Goal: Task Accomplishment & Management: Complete application form

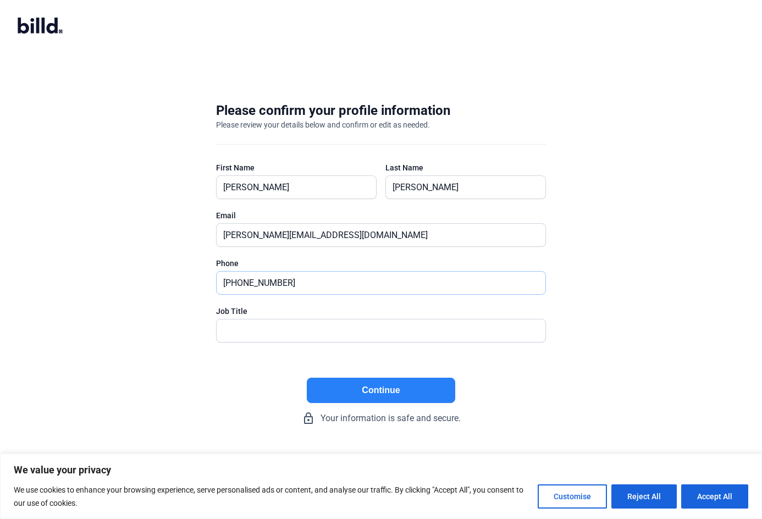
type input "[PHONE_NUMBER]"
type input "CEO"
click at [362, 390] on button "Continue" at bounding box center [381, 390] width 148 height 25
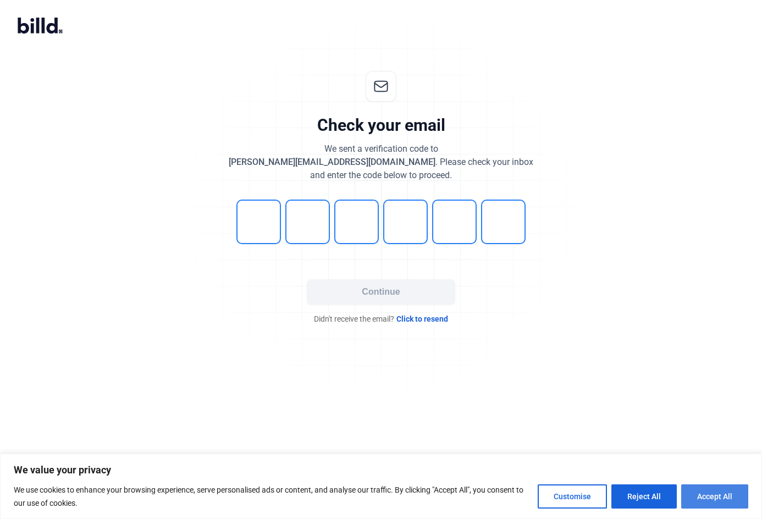
click at [718, 503] on button "Accept All" at bounding box center [714, 496] width 67 height 24
checkbox input "true"
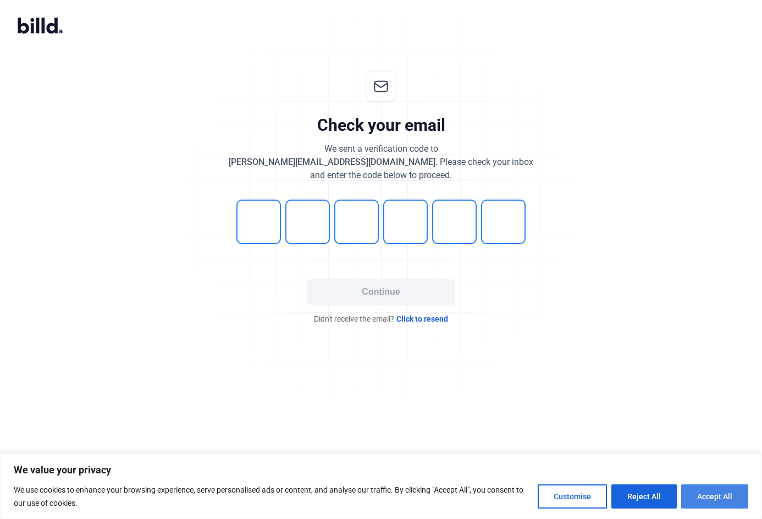
checkbox input "true"
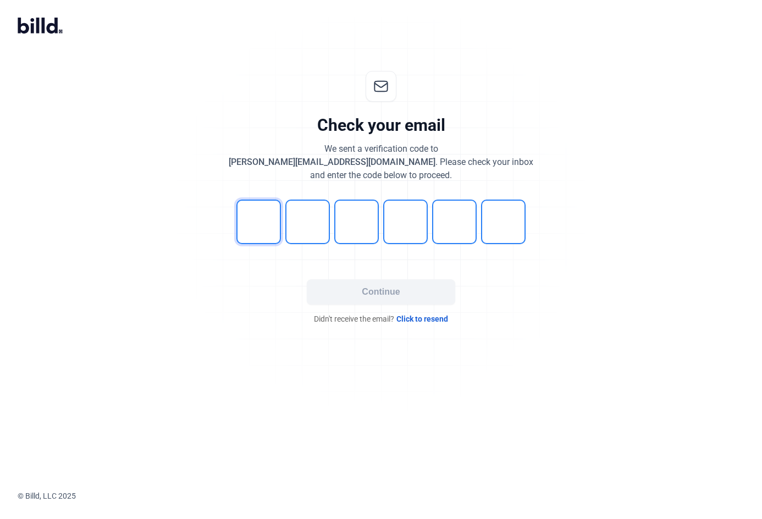
click at [269, 224] on input "tel" at bounding box center [258, 222] width 45 height 45
type input "1"
type input "9"
type input "0"
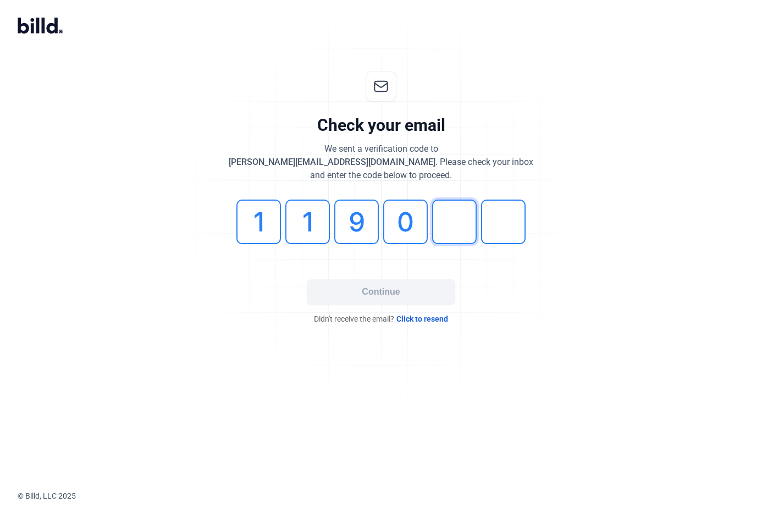
type input "1"
type input "9"
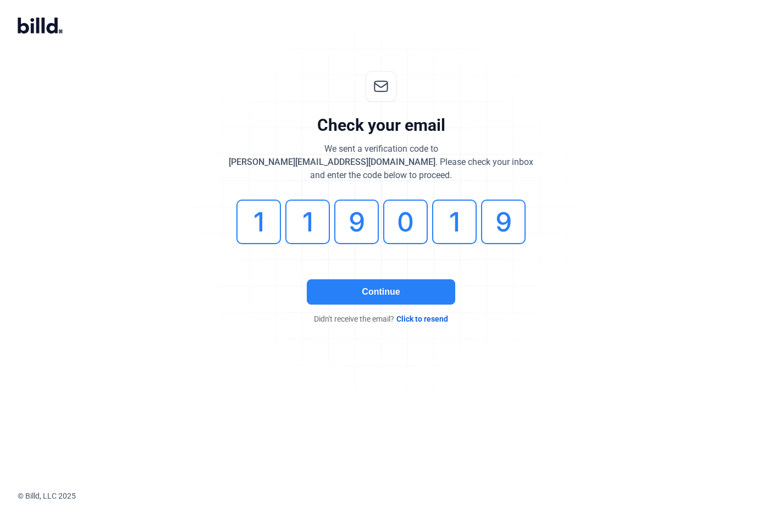
click at [360, 286] on button "Continue" at bounding box center [381, 291] width 148 height 25
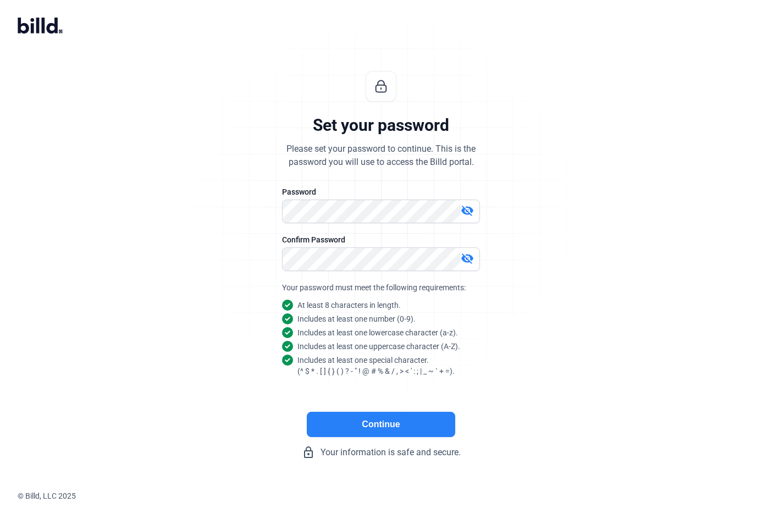
click at [383, 421] on button "Continue" at bounding box center [381, 424] width 148 height 25
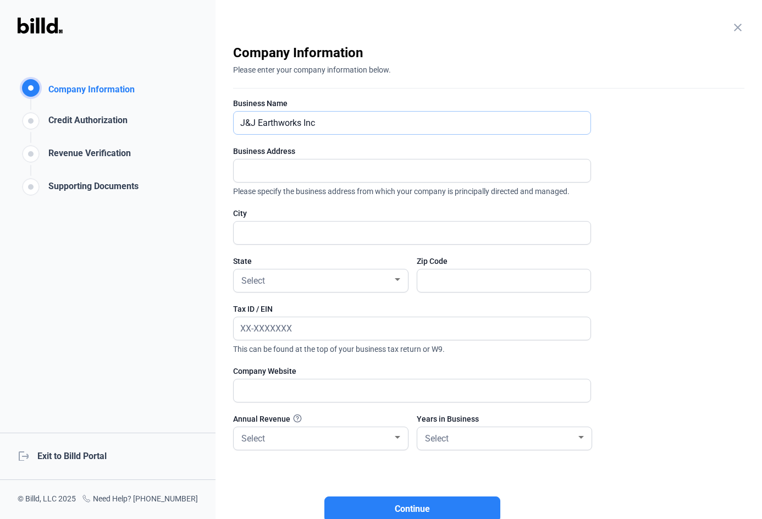
type input "J&J Earthworks Inc"
type input "1690 WIlmington Highway"
type input "[GEOGRAPHIC_DATA]"
type input "28540"
type input "[US_EMPLOYER_IDENTIFICATION_NUMBER]"
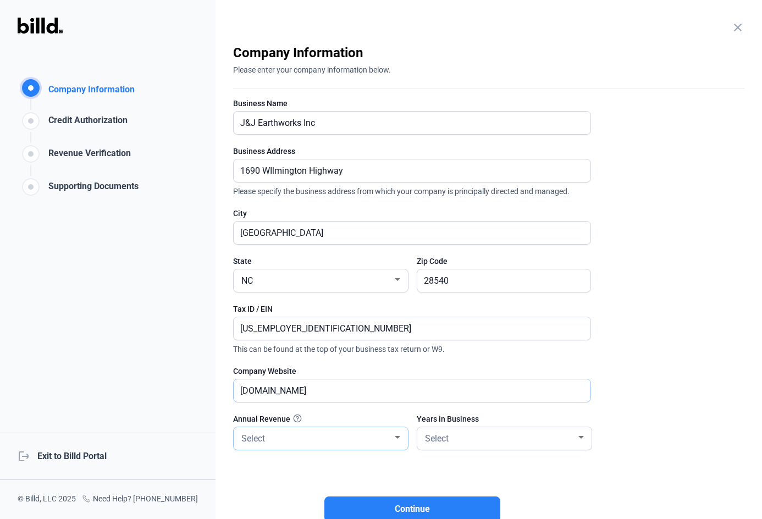
type input "[DOMAIN_NAME]"
click at [338, 442] on div "Select" at bounding box center [315, 437] width 153 height 15
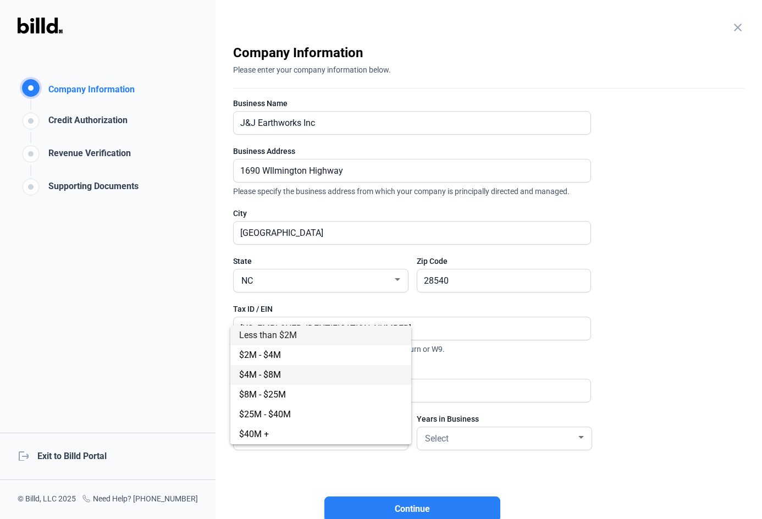
click at [318, 370] on span "$4M - $8M" at bounding box center [320, 375] width 163 height 20
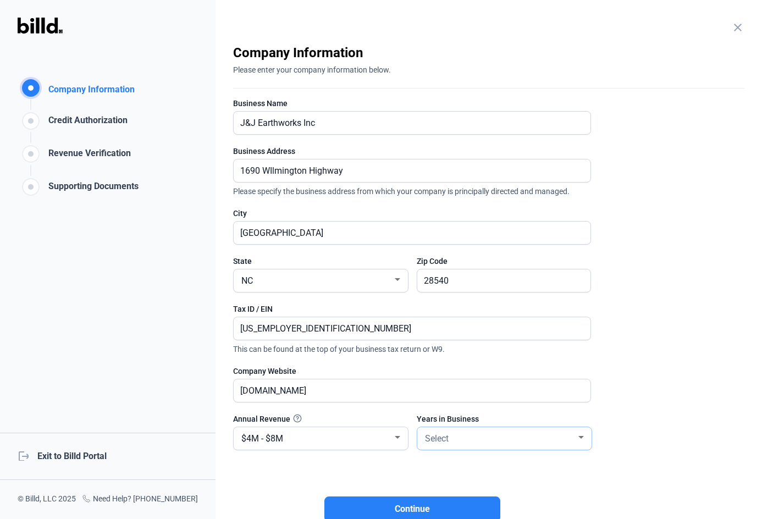
click at [482, 443] on div "Select" at bounding box center [499, 437] width 153 height 15
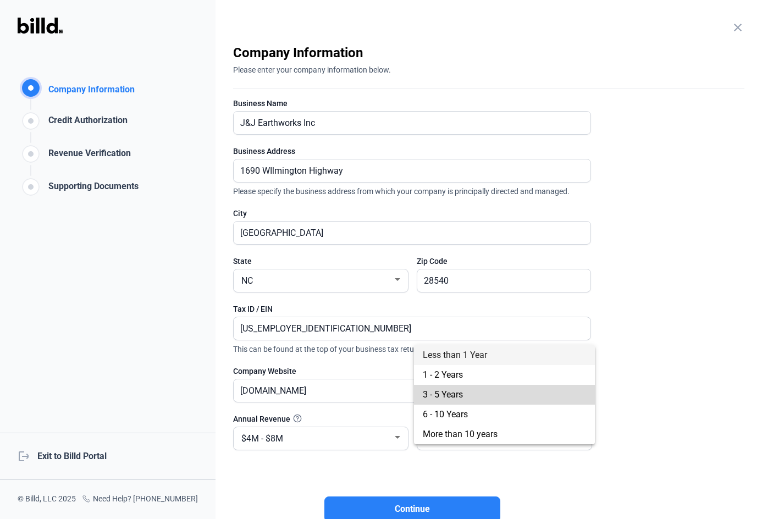
click at [476, 396] on span "3 - 5 Years" at bounding box center [504, 395] width 163 height 20
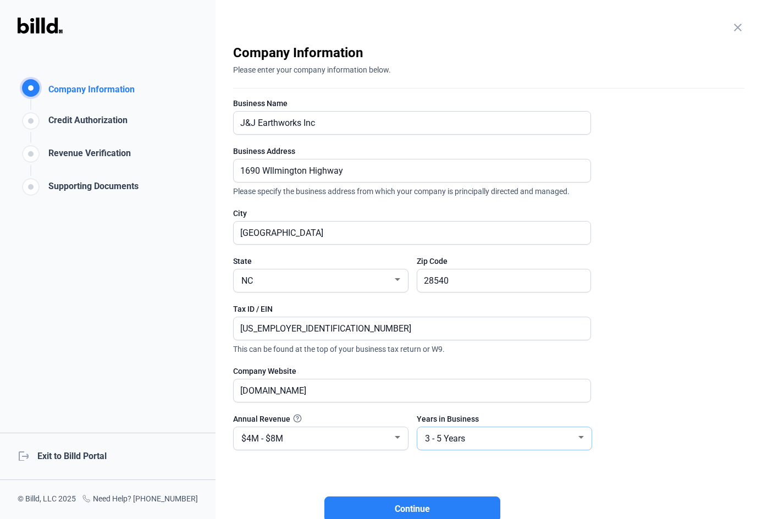
click at [487, 439] on div "3 - 5 Years" at bounding box center [499, 437] width 153 height 15
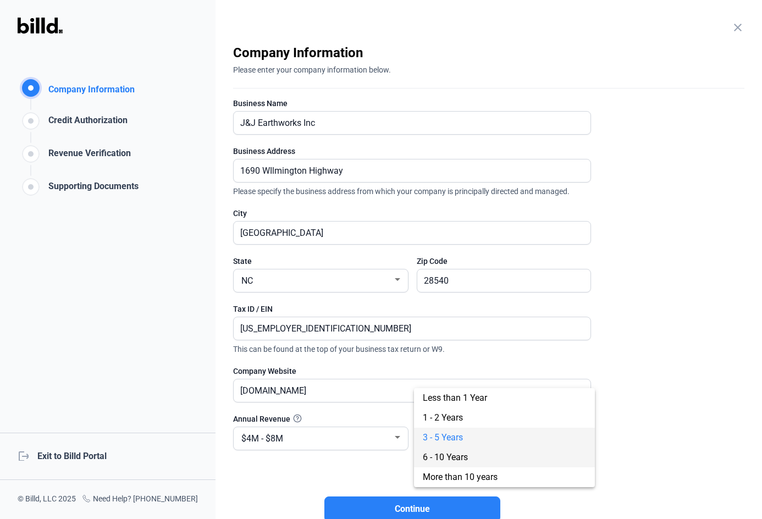
click at [461, 459] on span "6 - 10 Years" at bounding box center [445, 457] width 45 height 10
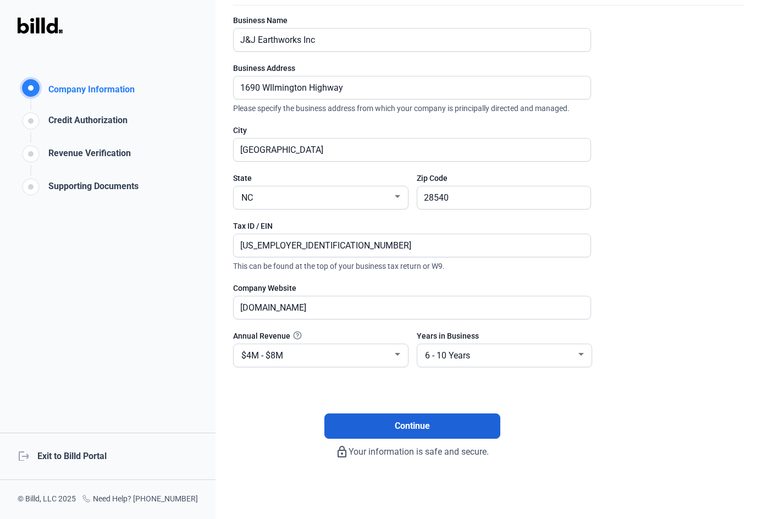
scroll to position [1, 0]
click at [438, 428] on button "Continue" at bounding box center [412, 425] width 176 height 25
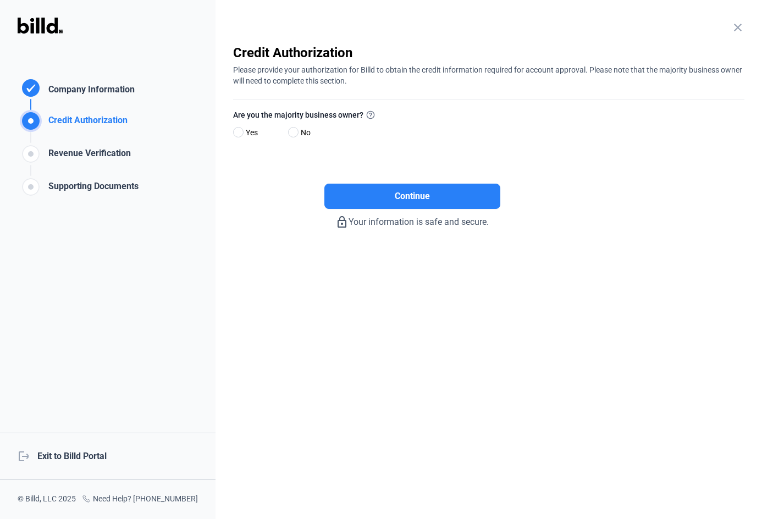
scroll to position [0, 0]
drag, startPoint x: 242, startPoint y: 131, endPoint x: 263, endPoint y: 143, distance: 24.4
click at [242, 131] on span at bounding box center [238, 132] width 10 height 10
click at [241, 131] on input "Yes" at bounding box center [237, 133] width 8 height 8
radio input "true"
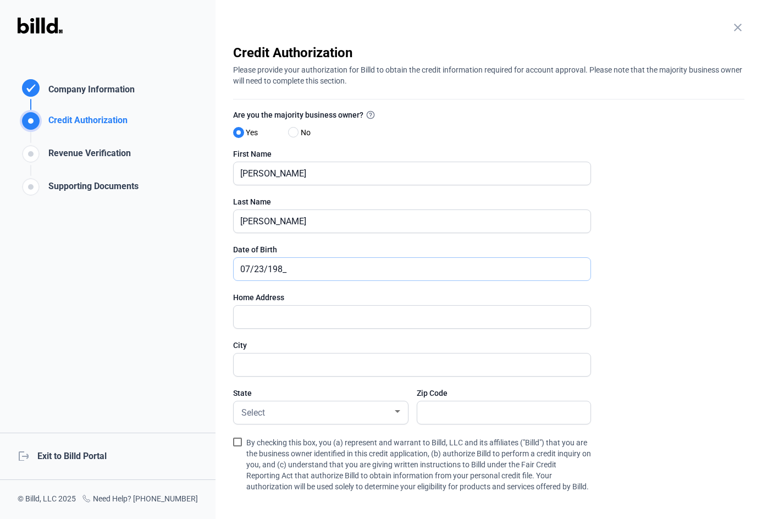
type input "[DATE]"
type input "259 Mimosa Dr"
type input "Sneads Ferry"
type input "28460"
drag, startPoint x: 634, startPoint y: 384, endPoint x: 622, endPoint y: 382, distance: 12.8
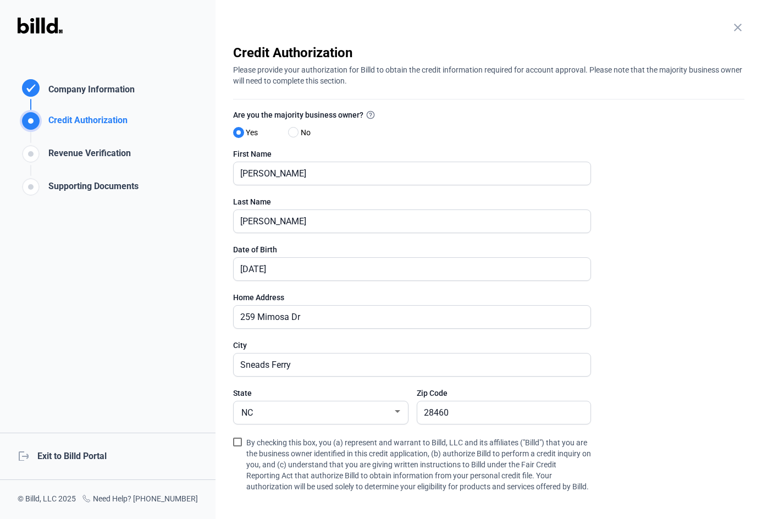
click at [634, 383] on enrollment-step "close Credit Authorization Please provide your authorization for Billd to obtai…" at bounding box center [488, 316] width 511 height 545
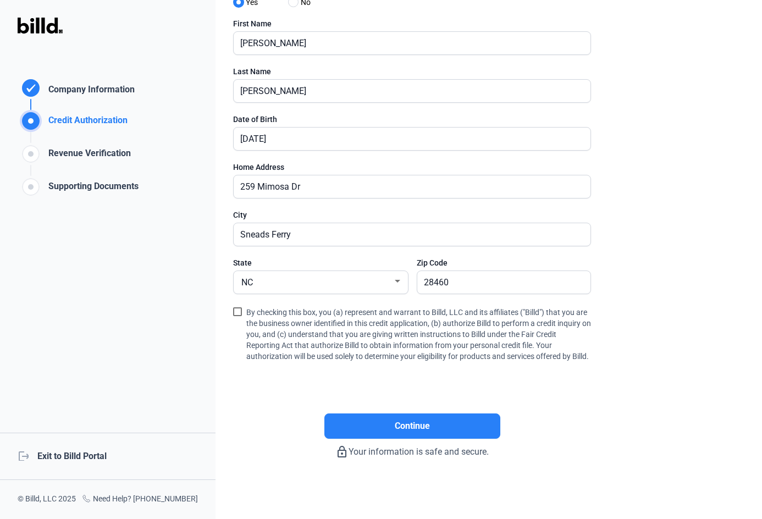
scroll to position [141, 0]
click at [238, 307] on span at bounding box center [237, 311] width 9 height 9
click at [0, 0] on input "By checking this box, you (a) represent and warrant to Billd, LLC and its affil…" at bounding box center [0, 0] width 0 height 0
click at [429, 426] on span "Continue" at bounding box center [412, 426] width 35 height 13
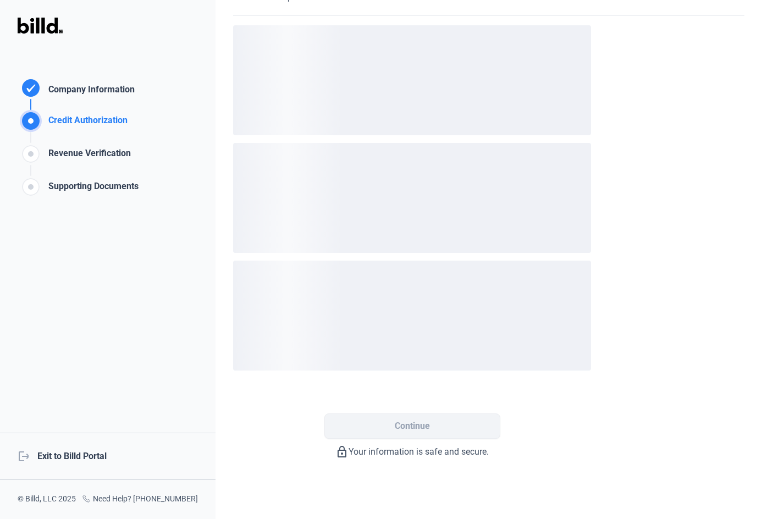
scroll to position [0, 0]
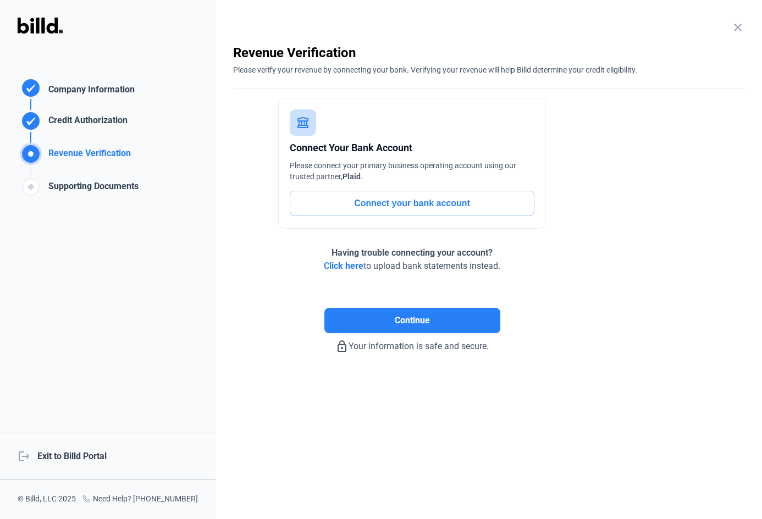
click at [434, 208] on button "Connect your bank account" at bounding box center [412, 203] width 245 height 25
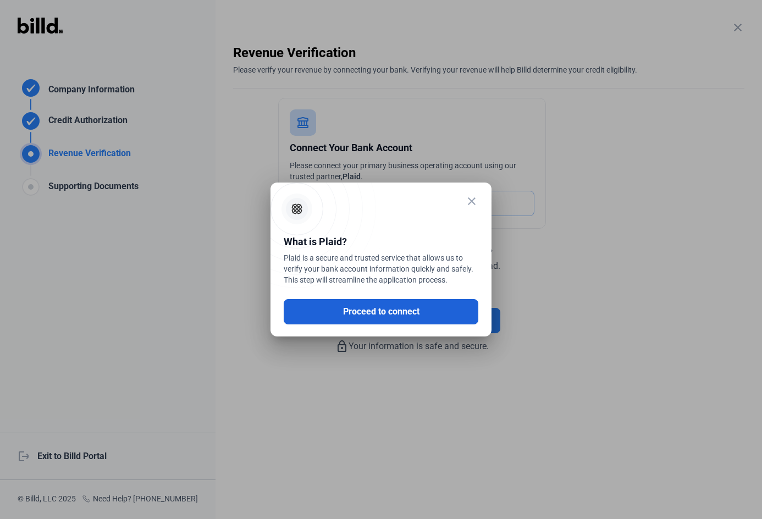
click at [379, 312] on button "Proceed to connect" at bounding box center [381, 311] width 195 height 25
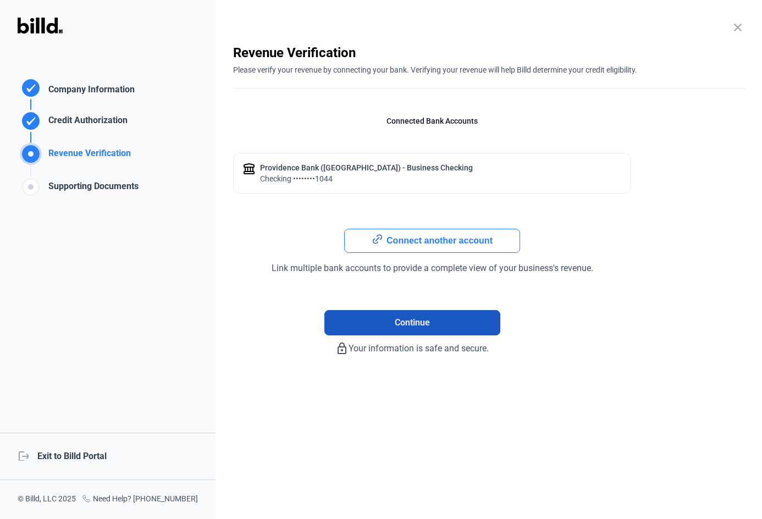
click at [420, 323] on span "Continue" at bounding box center [412, 322] width 35 height 13
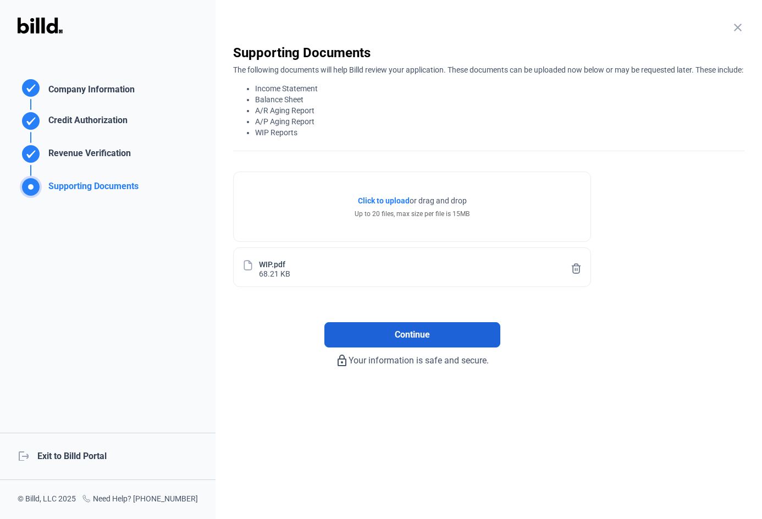
click at [418, 341] on span "Continue" at bounding box center [412, 334] width 35 height 13
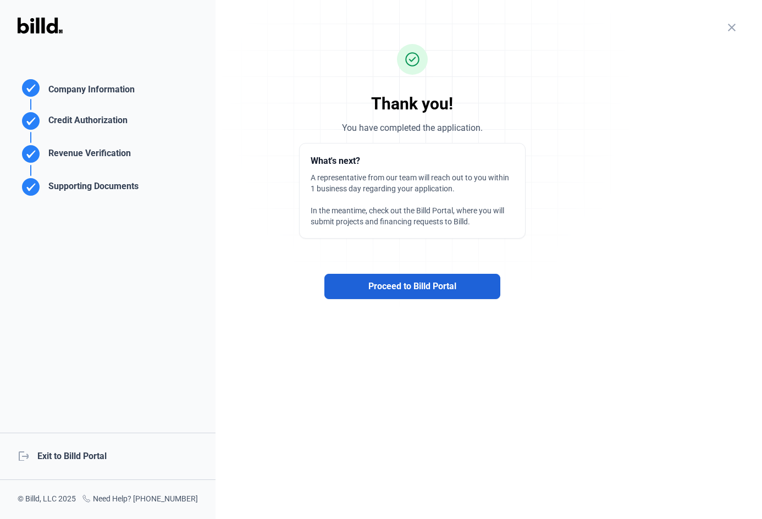
click at [400, 287] on span "Proceed to Billd Portal" at bounding box center [412, 286] width 88 height 13
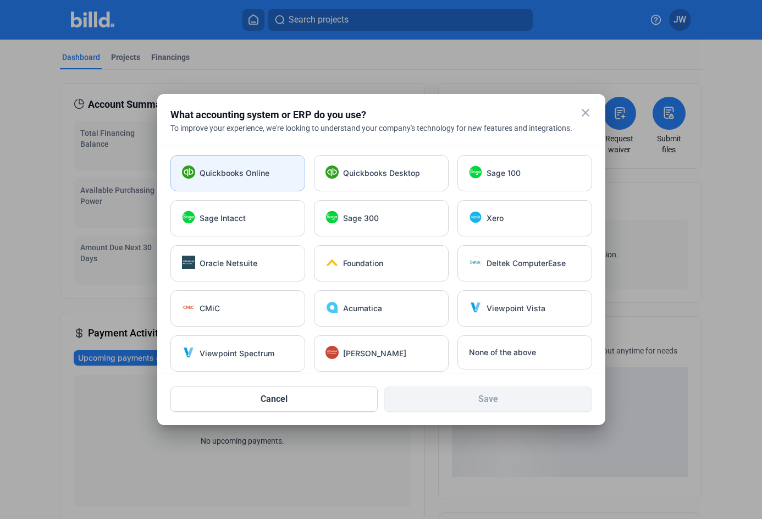
click at [251, 173] on span "Quickbooks Online" at bounding box center [235, 173] width 70 height 11
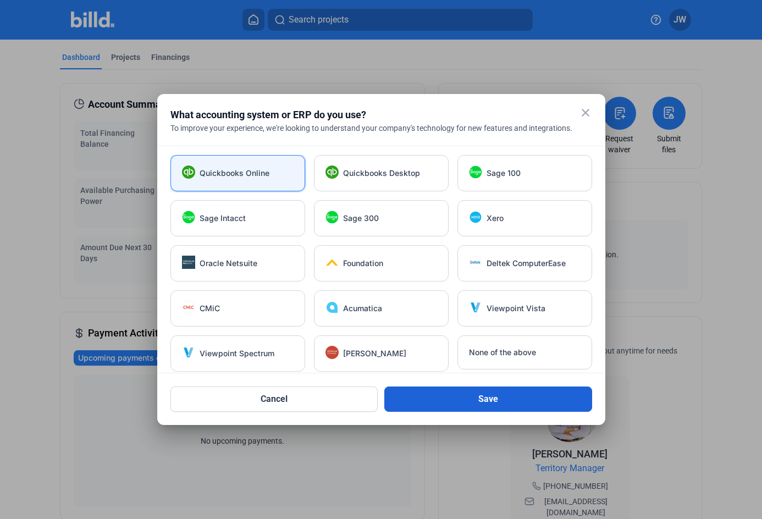
click at [482, 399] on button "Save" at bounding box center [488, 399] width 208 height 25
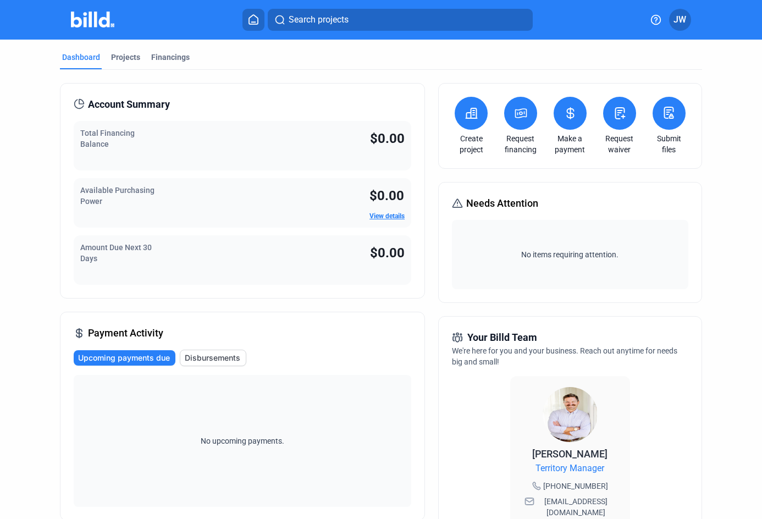
click at [139, 361] on span "Upcoming payments due" at bounding box center [124, 357] width 92 height 11
click at [476, 124] on button at bounding box center [471, 113] width 33 height 33
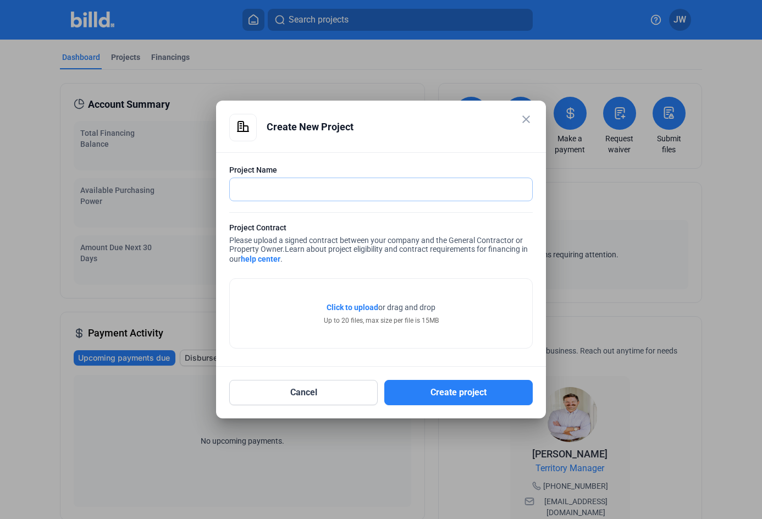
click at [263, 189] on input "text" at bounding box center [381, 189] width 302 height 23
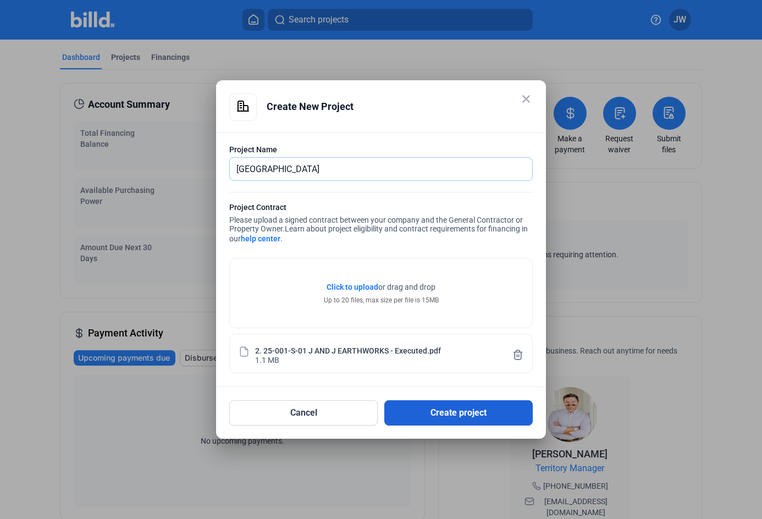
type input "[GEOGRAPHIC_DATA]"
click at [458, 409] on button "Create project" at bounding box center [458, 412] width 148 height 25
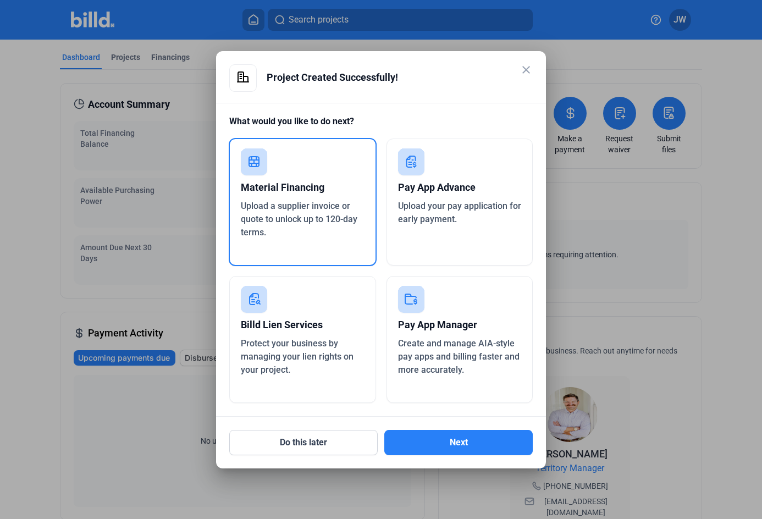
click at [452, 206] on span "Upload your pay application for early payment." at bounding box center [459, 213] width 123 height 24
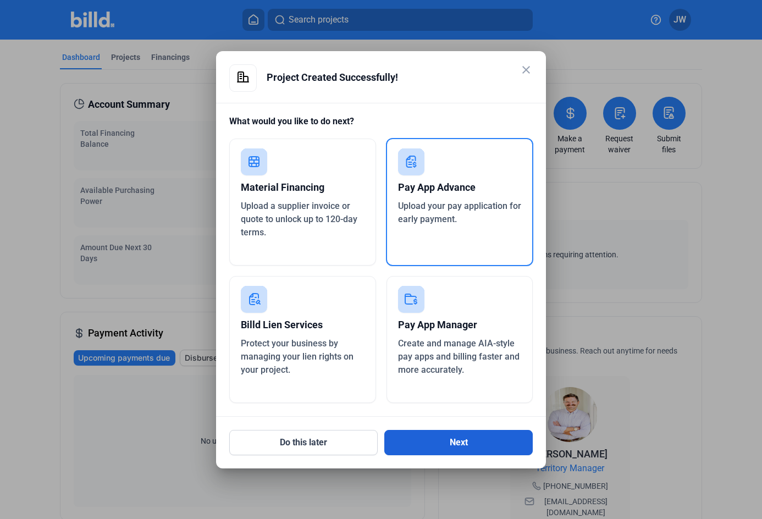
click at [469, 443] on button "Next" at bounding box center [458, 442] width 148 height 25
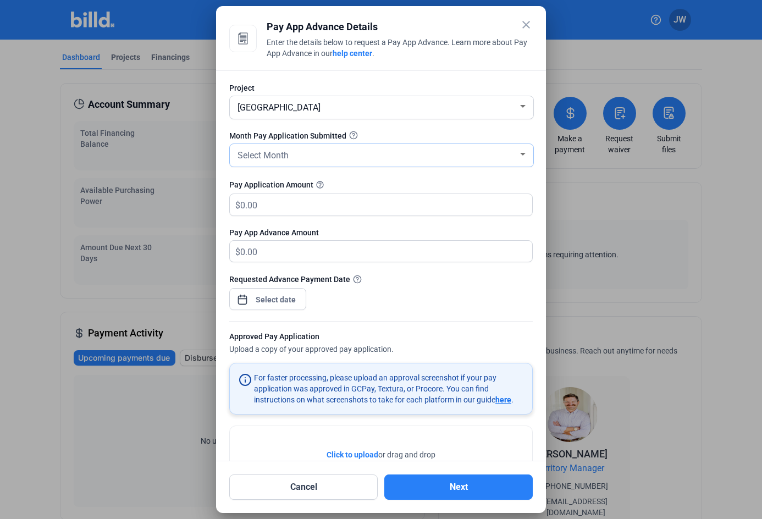
click at [333, 156] on div "Select Month" at bounding box center [376, 154] width 283 height 15
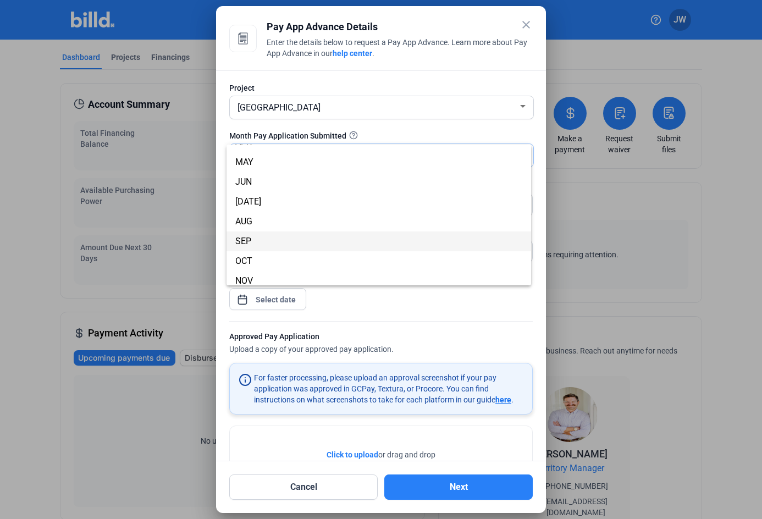
scroll to position [71, 0]
click at [274, 241] on span "SEP" at bounding box center [378, 241] width 287 height 20
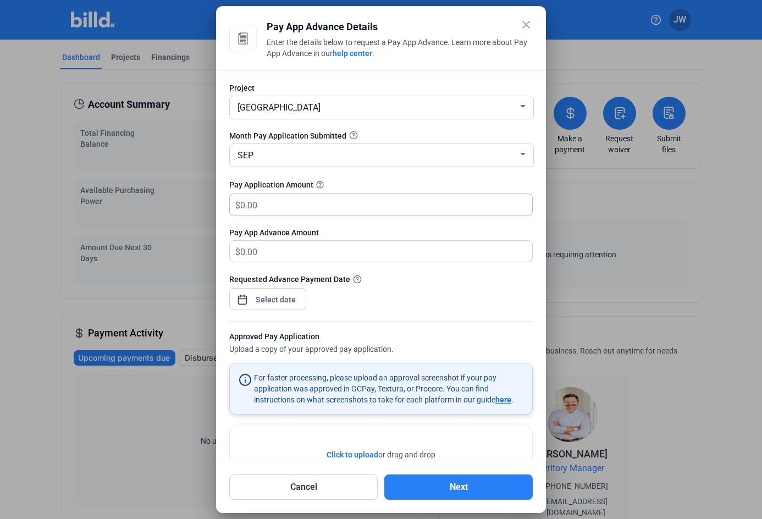
click at [285, 212] on input "text" at bounding box center [386, 204] width 292 height 21
type input "5"
type input "5.00"
type input "52"
type input "52.00"
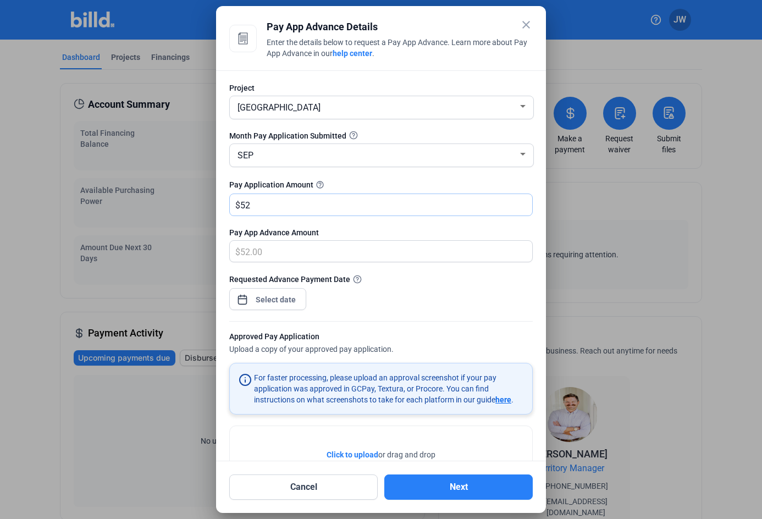
type input "527"
type input "527.00"
type input "5275"
type input "5,275.00"
type input "5,2755"
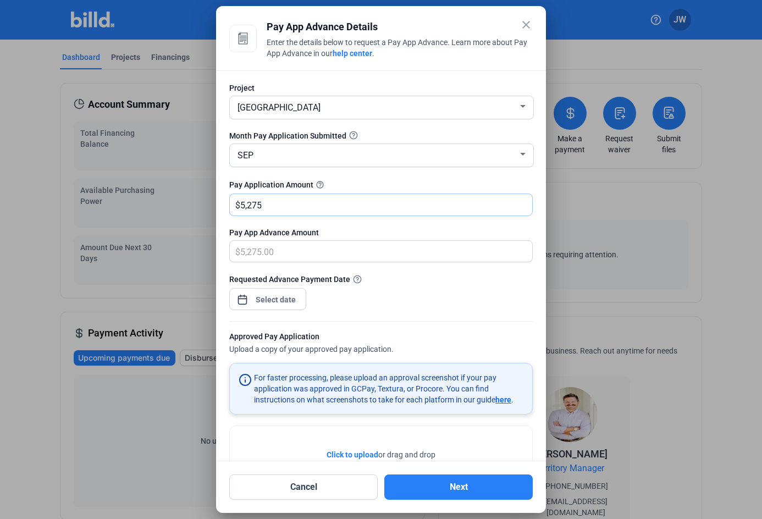
type input "52,755.00"
type input "52,7557"
type input "500,000.00"
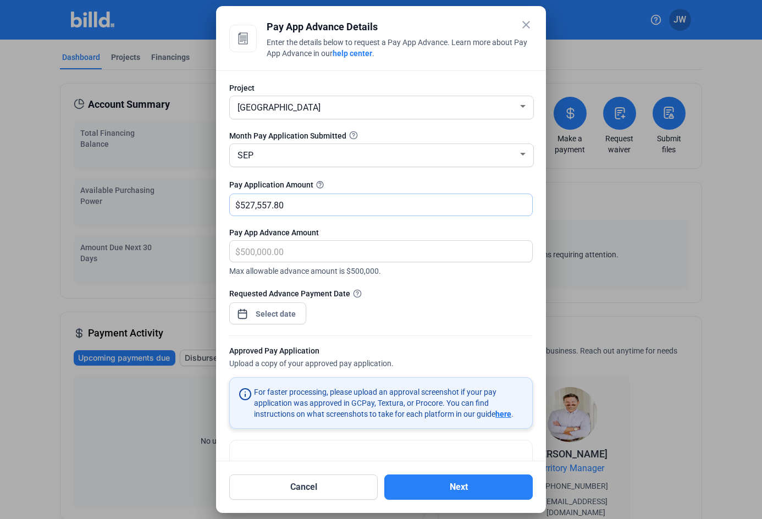
type input "527,557.80"
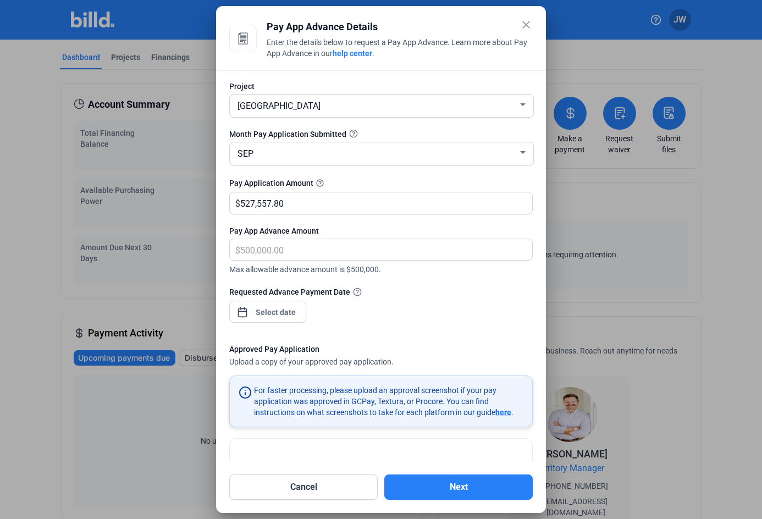
scroll to position [1, 0]
click at [294, 261] on span "Max allowable advance amount is $500,000." at bounding box center [380, 268] width 303 height 14
click at [272, 314] on div "close Pay App Advance Details Enter the details below to request a Pay App Adva…" at bounding box center [381, 259] width 762 height 519
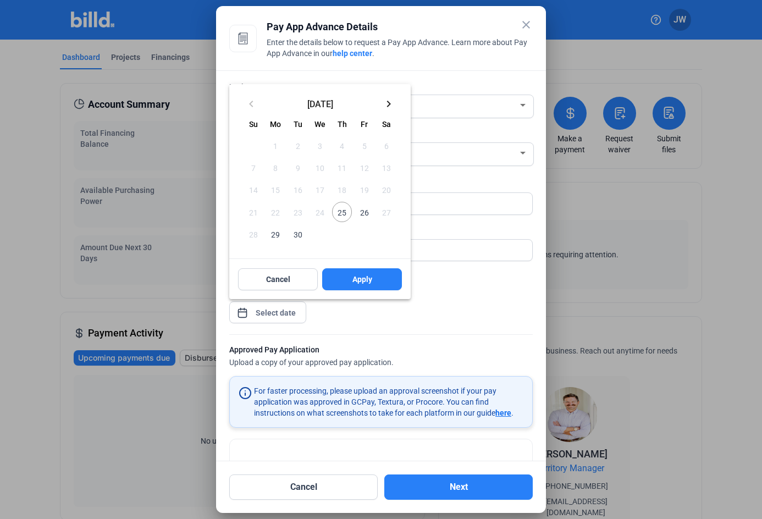
click at [269, 318] on div at bounding box center [381, 259] width 762 height 519
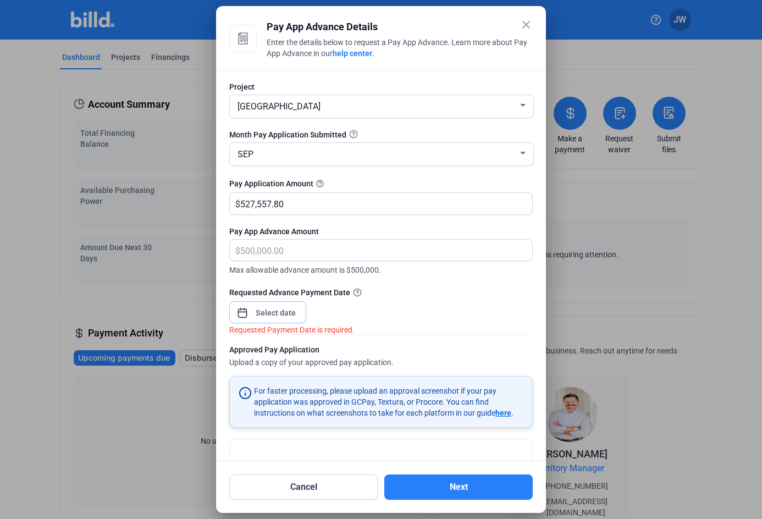
click at [271, 307] on input at bounding box center [275, 312] width 47 height 13
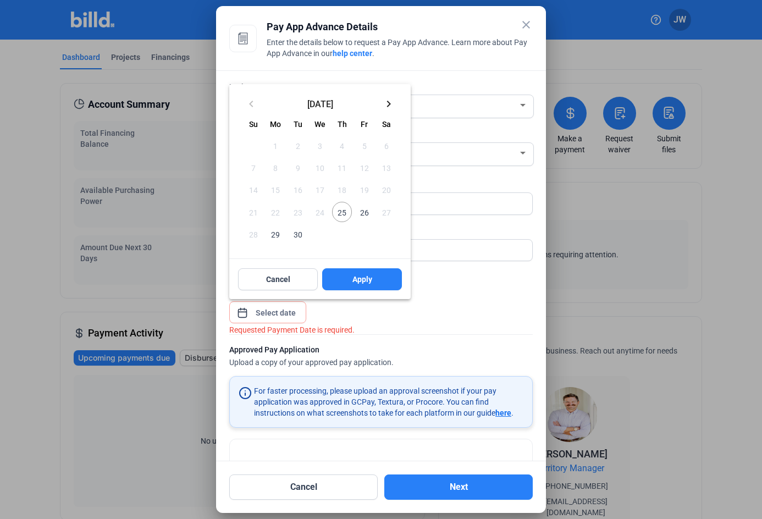
click at [387, 104] on mat-icon "keyboard_arrow_right" at bounding box center [388, 103] width 13 height 13
click at [320, 146] on span "1" at bounding box center [320, 146] width 20 height 20
click at [358, 276] on span "Apply" at bounding box center [362, 279] width 20 height 11
type input "[DATE]"
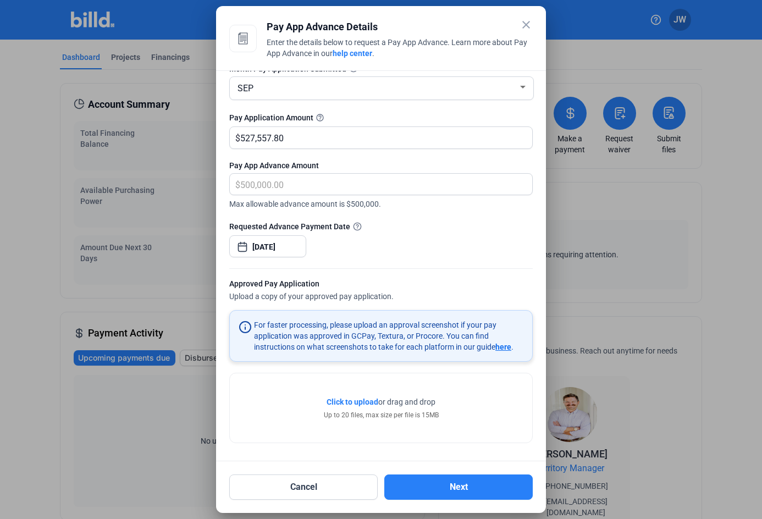
scroll to position [67, 0]
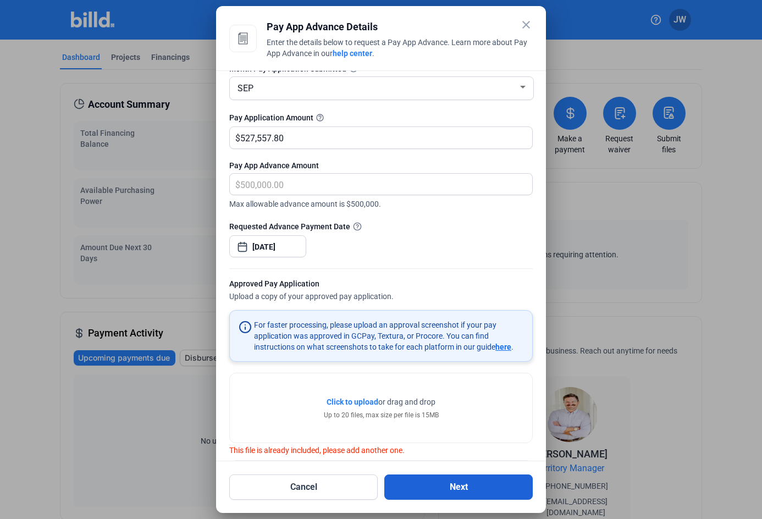
click at [453, 487] on button "Next" at bounding box center [458, 486] width 148 height 25
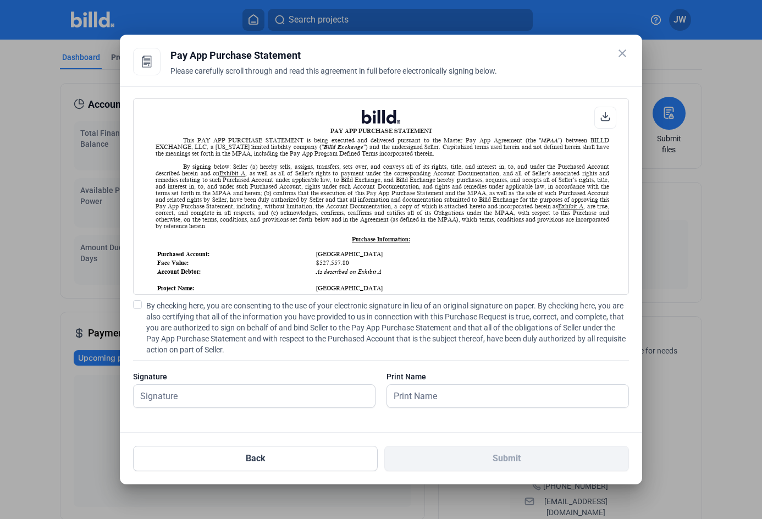
scroll to position [1, 0]
click at [140, 305] on span at bounding box center [137, 304] width 9 height 9
click at [0, 0] on input "By checking here, you are consenting to the use of your electronic signature in…" at bounding box center [0, 0] width 0 height 0
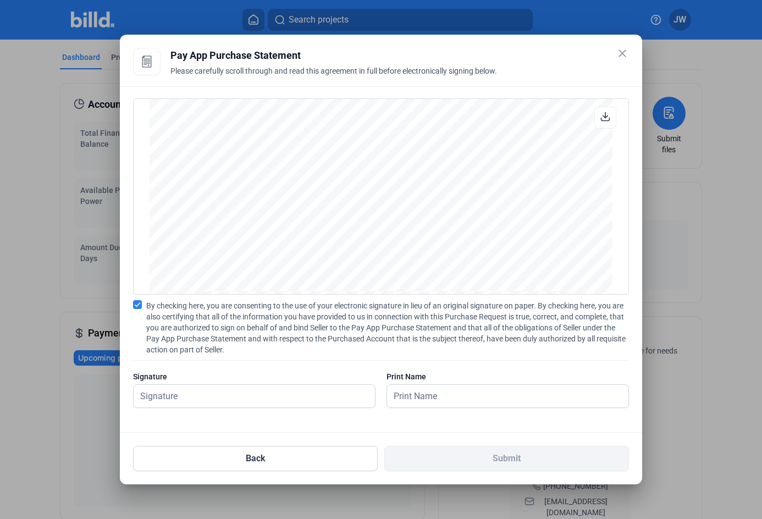
scroll to position [1528, 0]
click at [271, 453] on button "Back" at bounding box center [255, 458] width 245 height 25
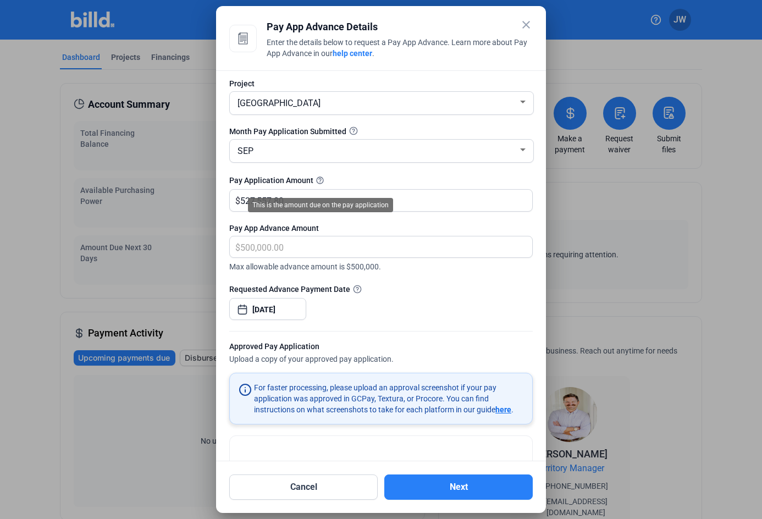
scroll to position [0, 0]
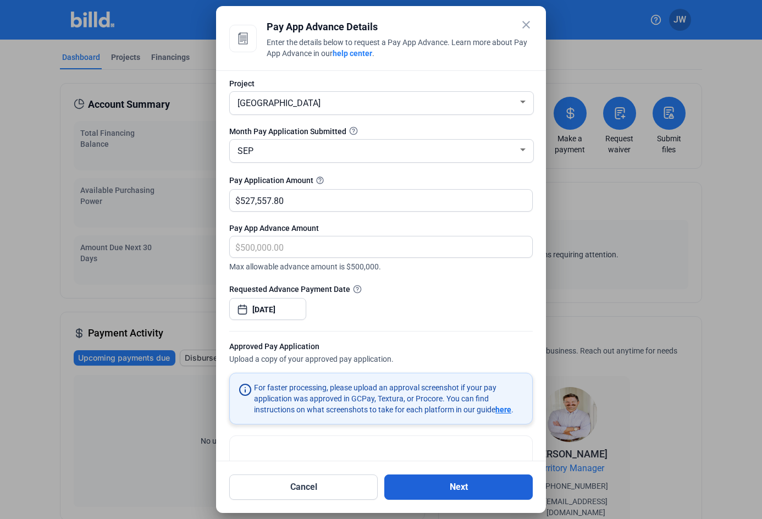
click at [466, 487] on button "Next" at bounding box center [458, 486] width 148 height 25
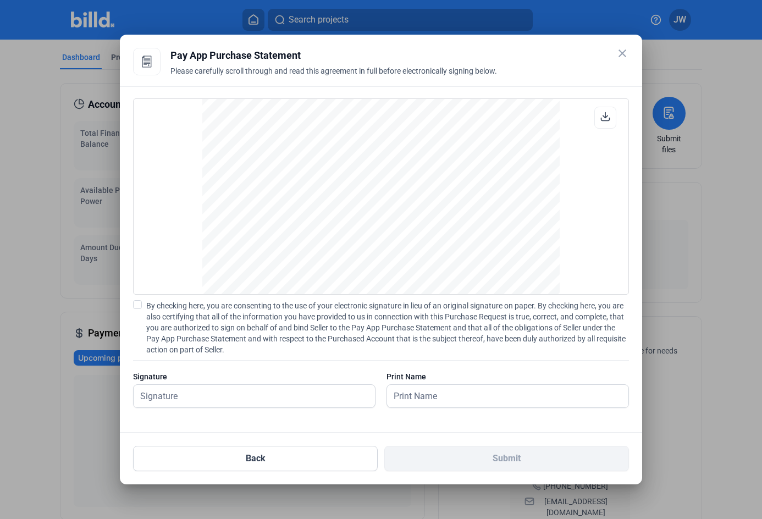
scroll to position [3142, 0]
click at [137, 302] on span at bounding box center [137, 304] width 9 height 9
click at [0, 0] on input "By checking here, you are consenting to the use of your electronic signature in…" at bounding box center [0, 0] width 0 height 0
click at [203, 402] on input "text" at bounding box center [248, 396] width 229 height 23
type input "[PERSON_NAME]"
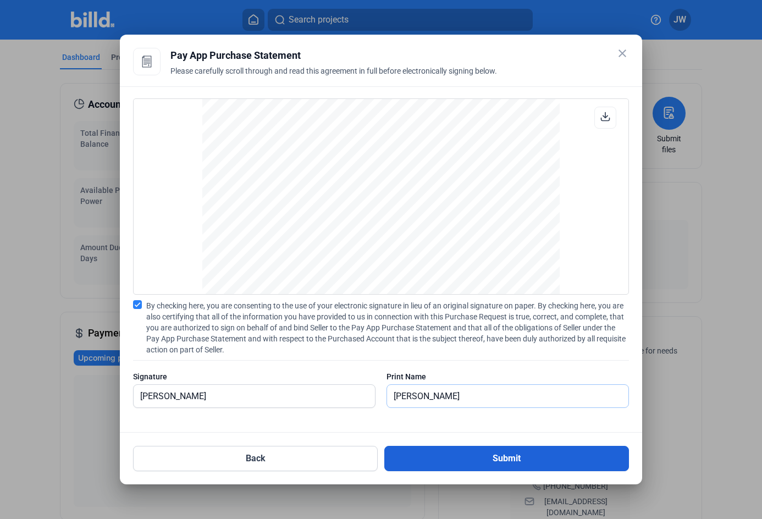
type input "[PERSON_NAME]"
drag, startPoint x: 446, startPoint y: 466, endPoint x: 440, endPoint y: 464, distance: 6.8
click at [447, 466] on button "Submit" at bounding box center [506, 458] width 245 height 25
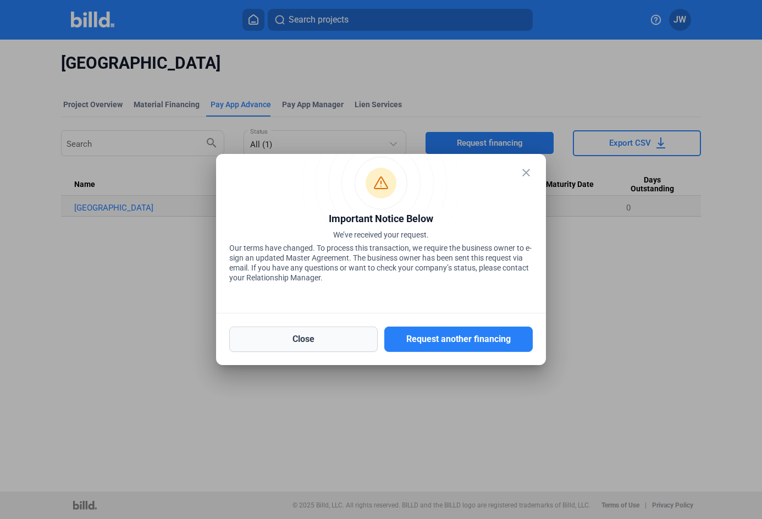
click at [351, 343] on button "Close" at bounding box center [303, 339] width 148 height 25
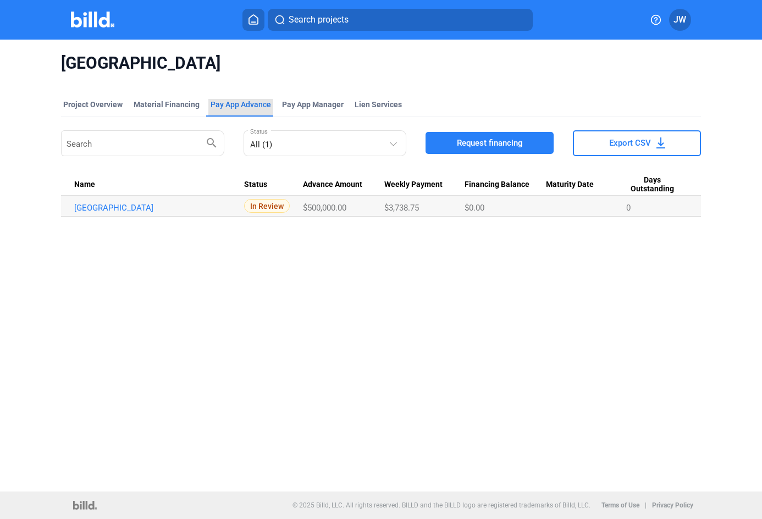
click at [234, 107] on div "Pay App Advance" at bounding box center [241, 104] width 60 height 11
click at [89, 108] on div "Project Overview" at bounding box center [92, 104] width 59 height 11
